Goal: Task Accomplishment & Management: Use online tool/utility

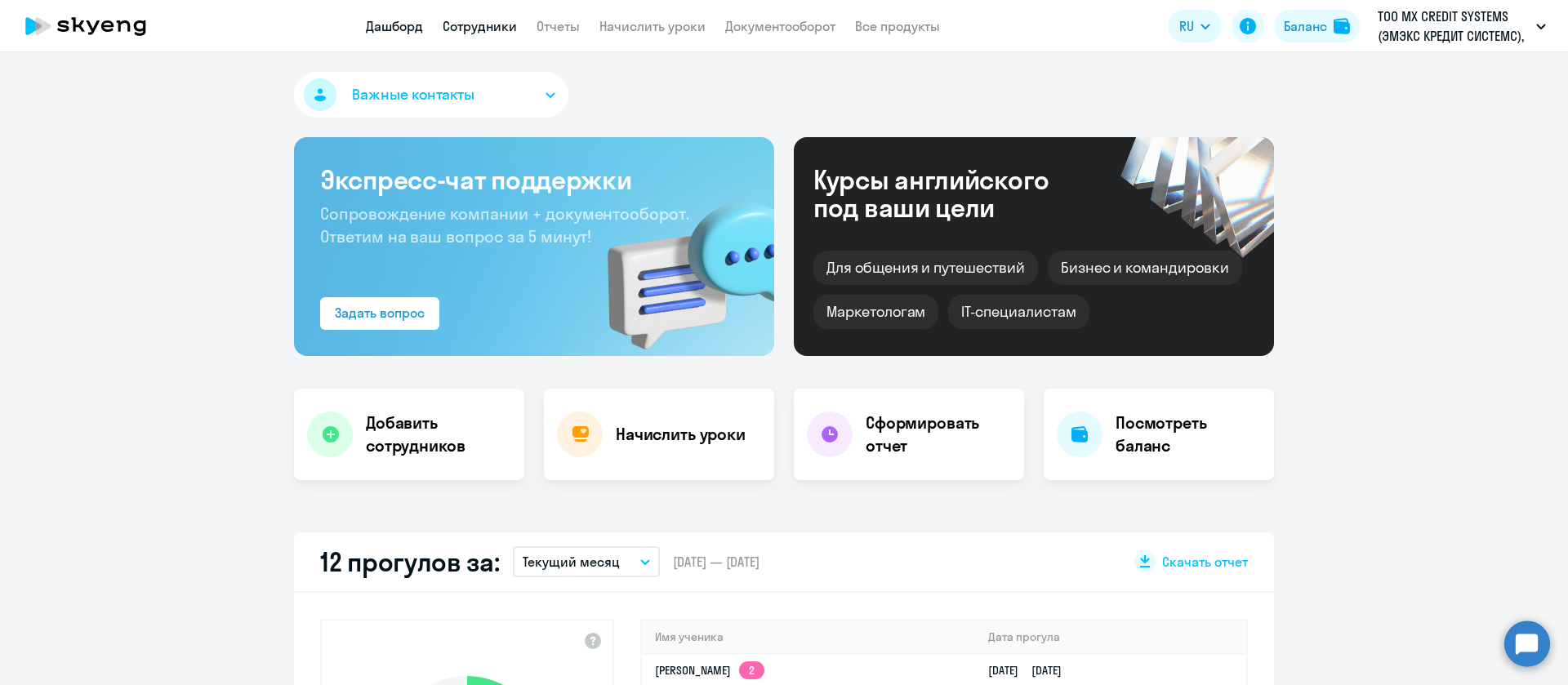
click at [494, 20] on link "Сотрудники" at bounding box center [480, 25] width 75 height 16
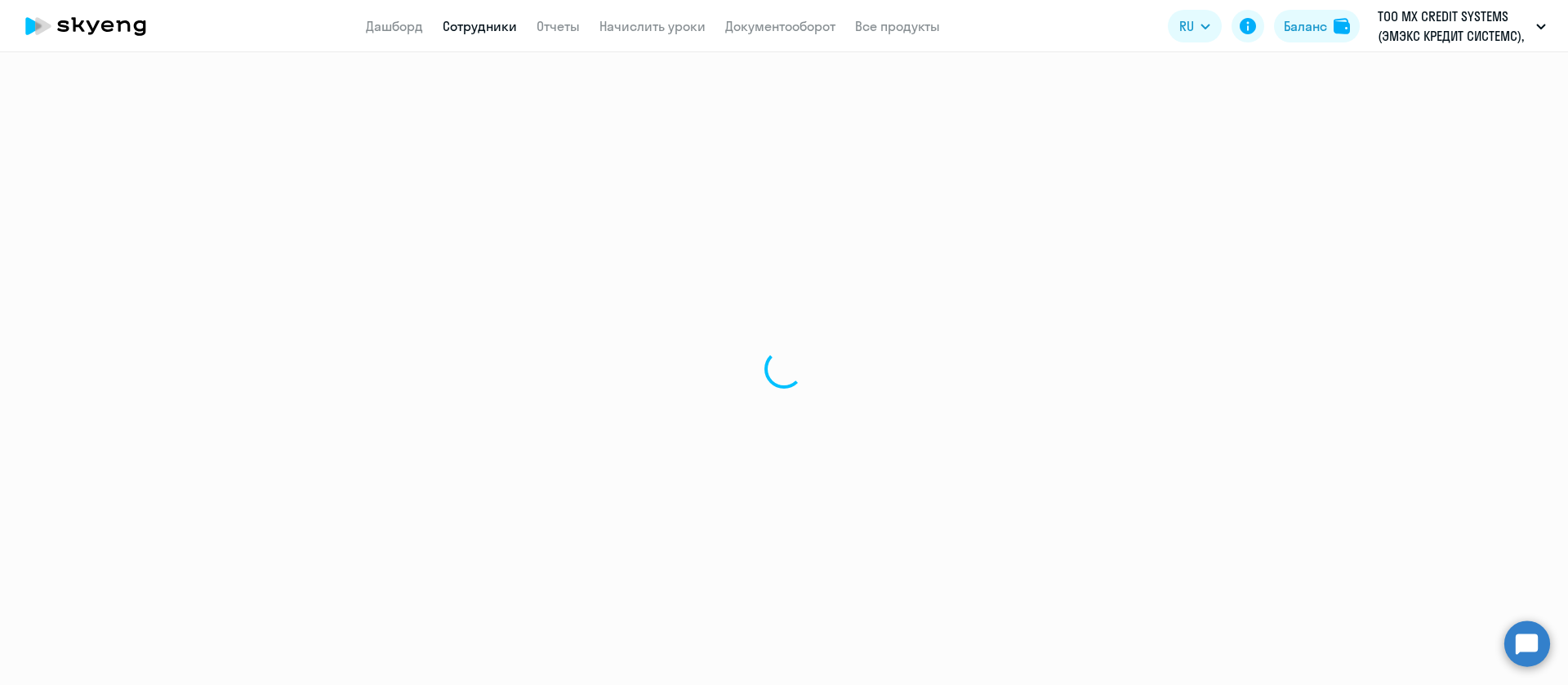
select select "30"
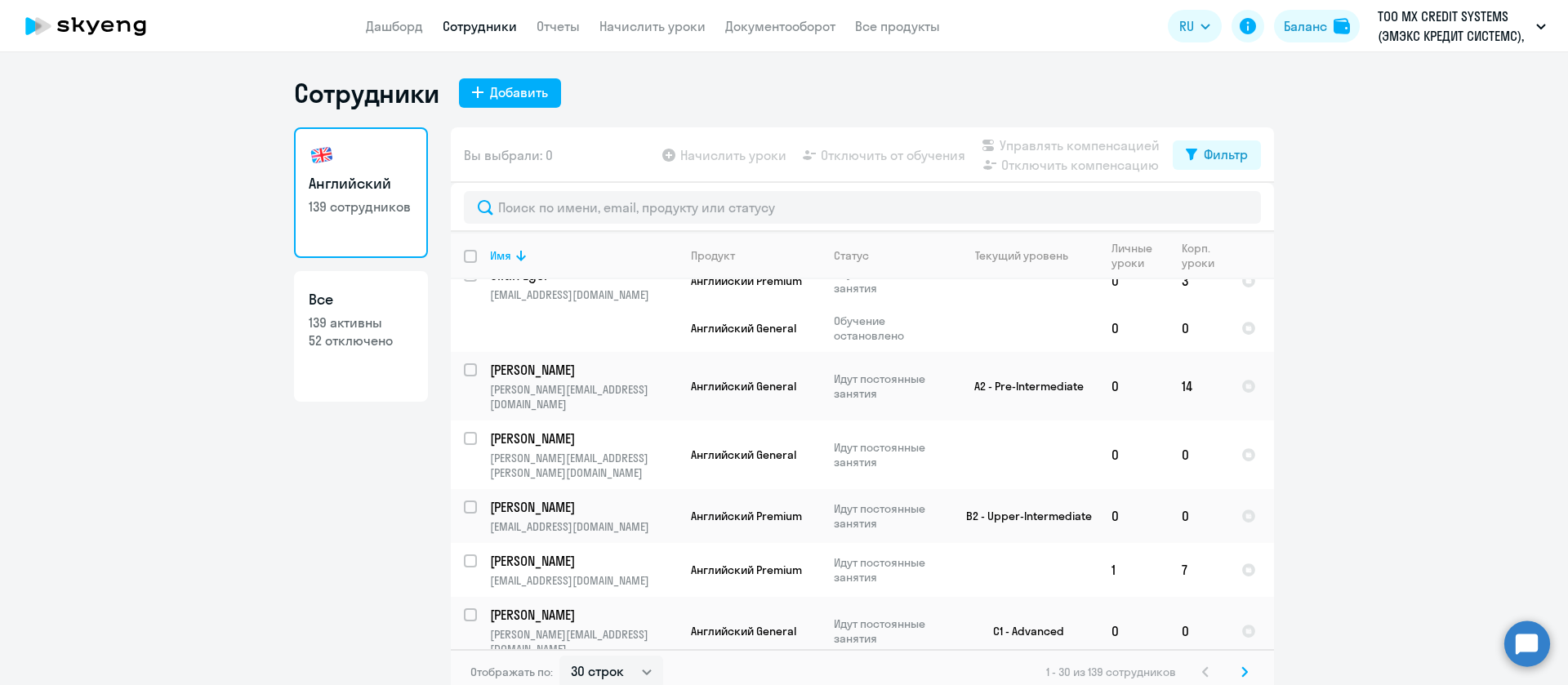
scroll to position [1491, 0]
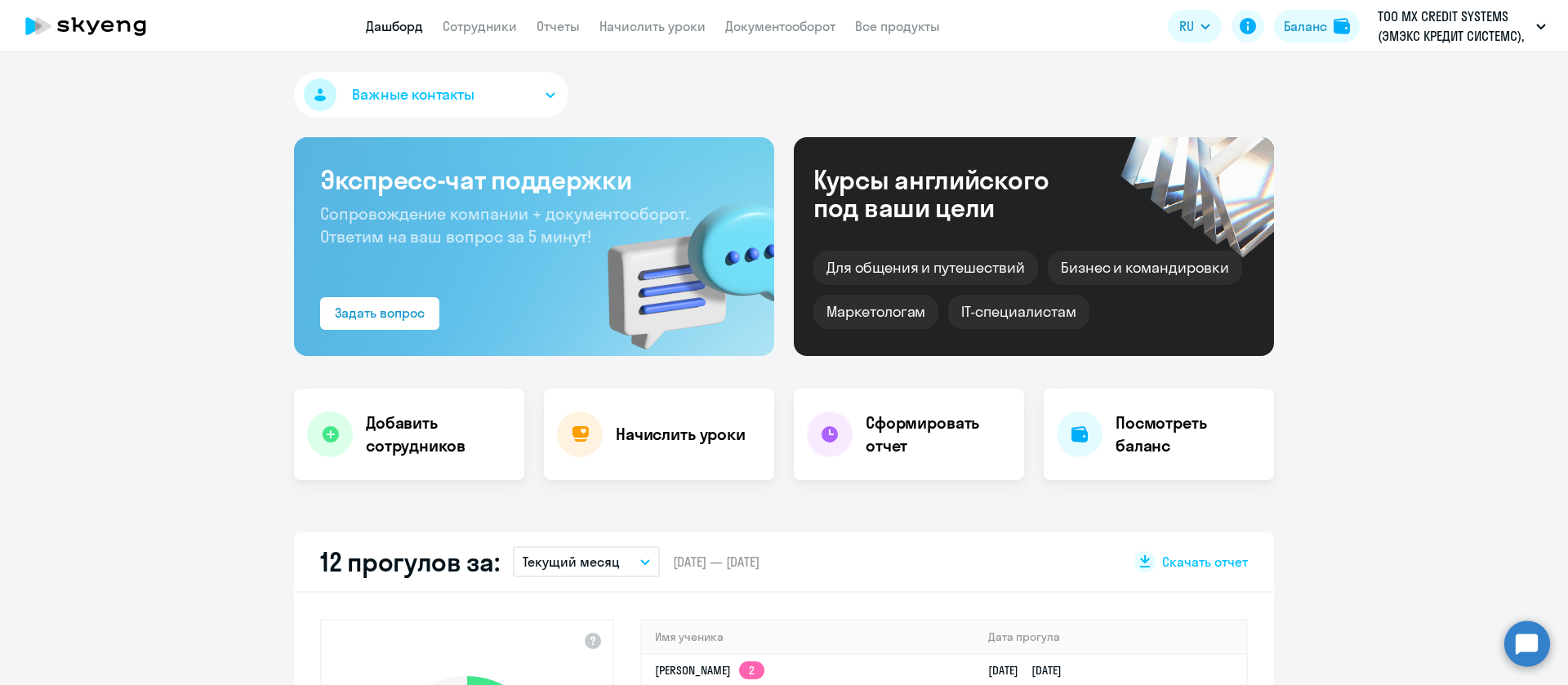
click at [647, 36] on app-header "Дашборд Сотрудники Отчеты Начислить уроки Документооборот Все продукты Дашборд …" at bounding box center [784, 26] width 1568 height 53
click at [647, 31] on link "Начислить уроки" at bounding box center [652, 25] width 106 height 16
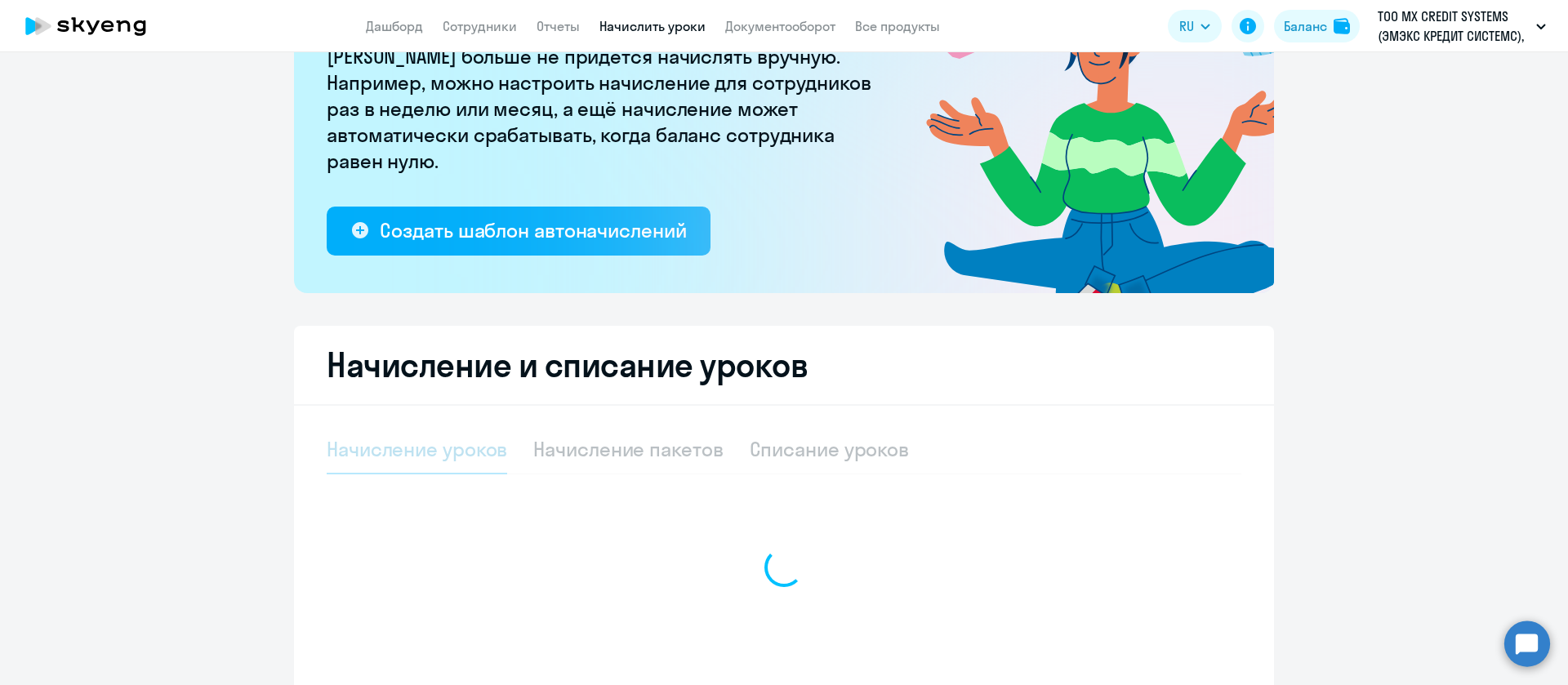
select select "10"
